Goal: Task Accomplishment & Management: Manage account settings

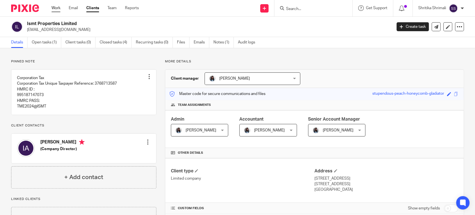
click at [53, 5] on link "Work" at bounding box center [55, 8] width 9 height 6
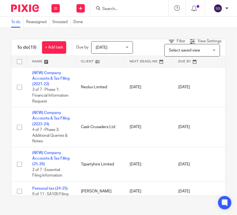
click at [113, 13] on div at bounding box center [130, 8] width 78 height 16
click at [112, 10] on input "Search" at bounding box center [127, 9] width 50 height 5
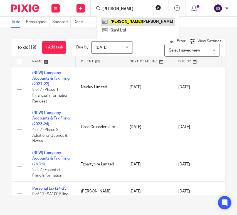
type input "alber"
click at [145, 20] on link at bounding box center [138, 22] width 74 height 8
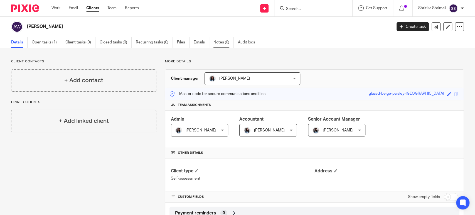
click at [221, 42] on link "Notes (0)" at bounding box center [224, 42] width 20 height 11
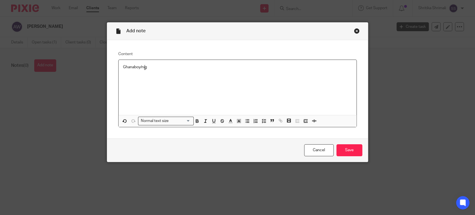
click at [119, 68] on div "Ghanaboy/nig" at bounding box center [238, 87] width 238 height 55
click at [119, 64] on div "id: 851957346817 pass: Ghanaboy/nig" at bounding box center [238, 87] width 238 height 55
click at [341, 148] on input "Save" at bounding box center [350, 150] width 26 height 12
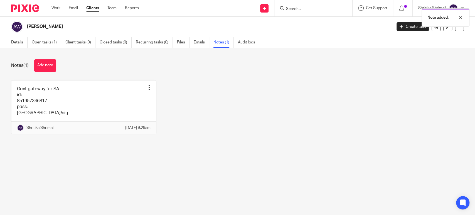
click at [294, 4] on div at bounding box center [313, 8] width 78 height 16
click at [57, 7] on link "Work" at bounding box center [55, 8] width 9 height 6
click at [321, 11] on input "Search" at bounding box center [311, 9] width 50 height 5
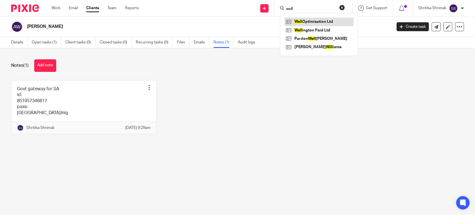
type input "well"
click at [318, 23] on link at bounding box center [318, 22] width 69 height 8
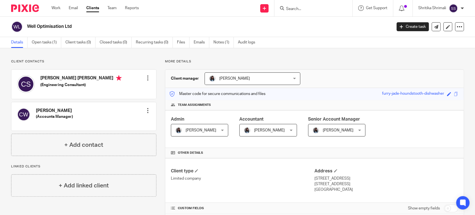
click at [301, 3] on div at bounding box center [313, 8] width 78 height 16
click at [300, 8] on input "Search" at bounding box center [311, 9] width 50 height 5
type input "freedom"
click at [318, 21] on link at bounding box center [318, 22] width 69 height 8
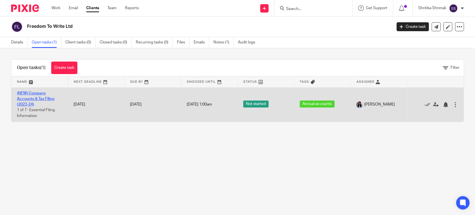
click at [28, 97] on link "(NEW) Company Accounts & Tax Filing (2023-24)" at bounding box center [35, 98] width 37 height 15
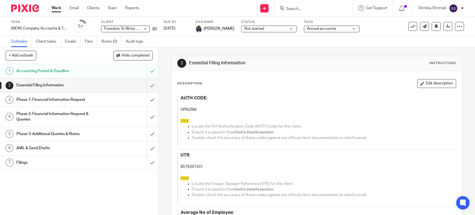
click at [112, 43] on link "Notes (0)" at bounding box center [111, 41] width 20 height 11
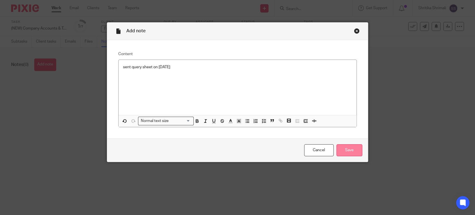
click at [345, 146] on input "Save" at bounding box center [350, 150] width 26 height 12
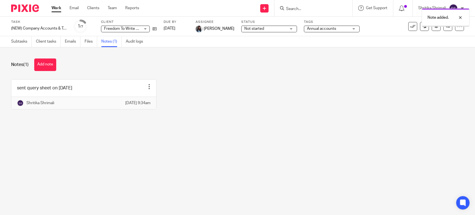
click at [182, 28] on link "[DATE]" at bounding box center [176, 29] width 25 height 6
